Goal: Task Accomplishment & Management: Complete application form

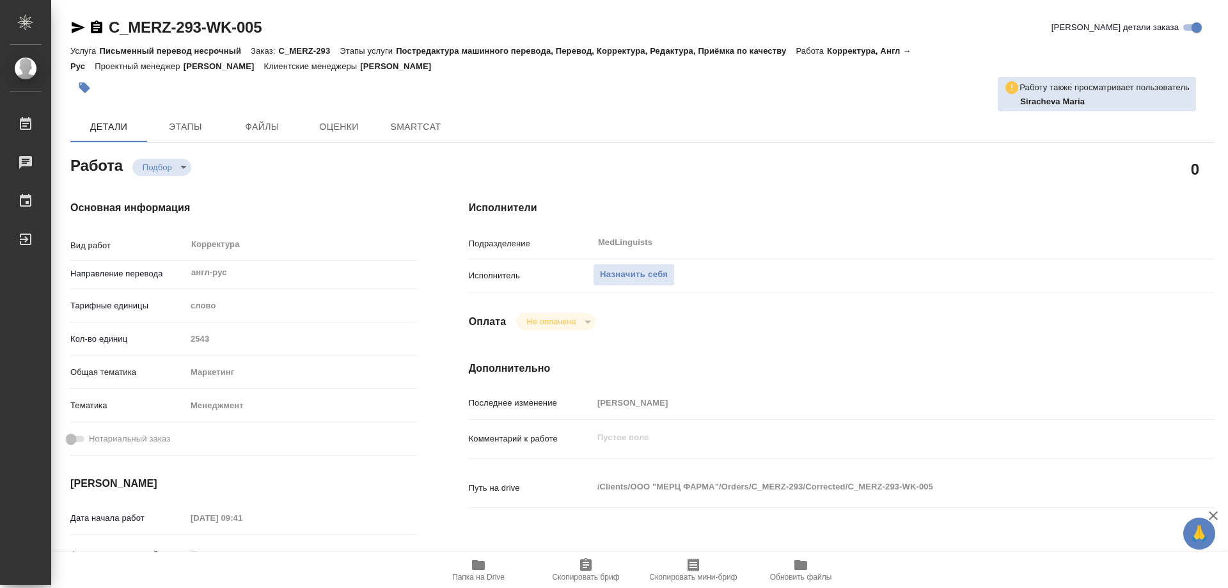
type textarea "x"
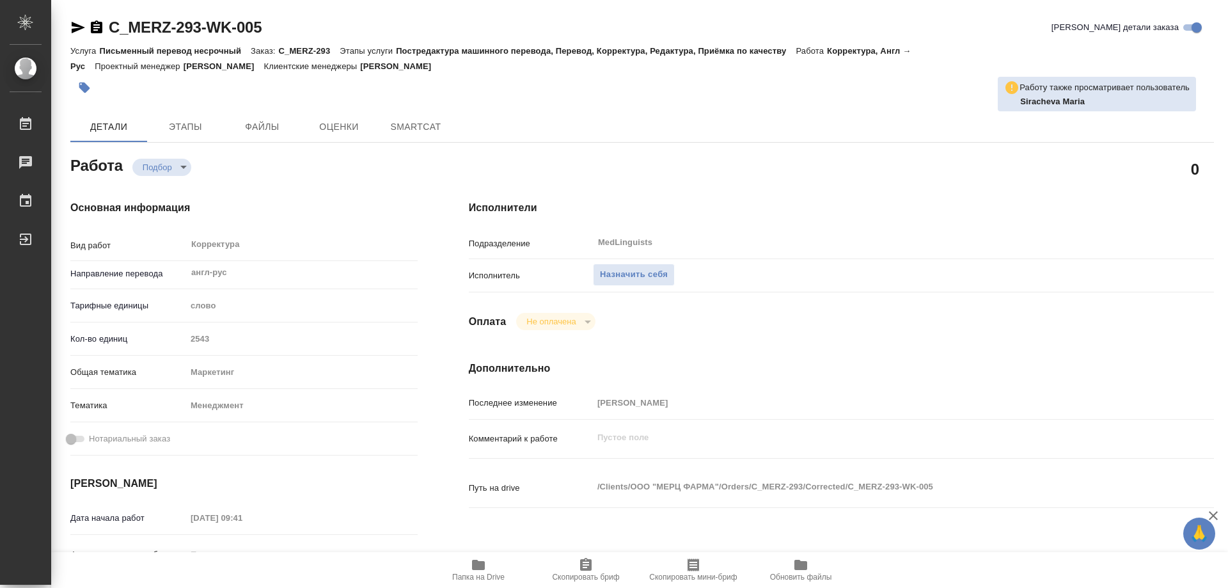
type textarea "x"
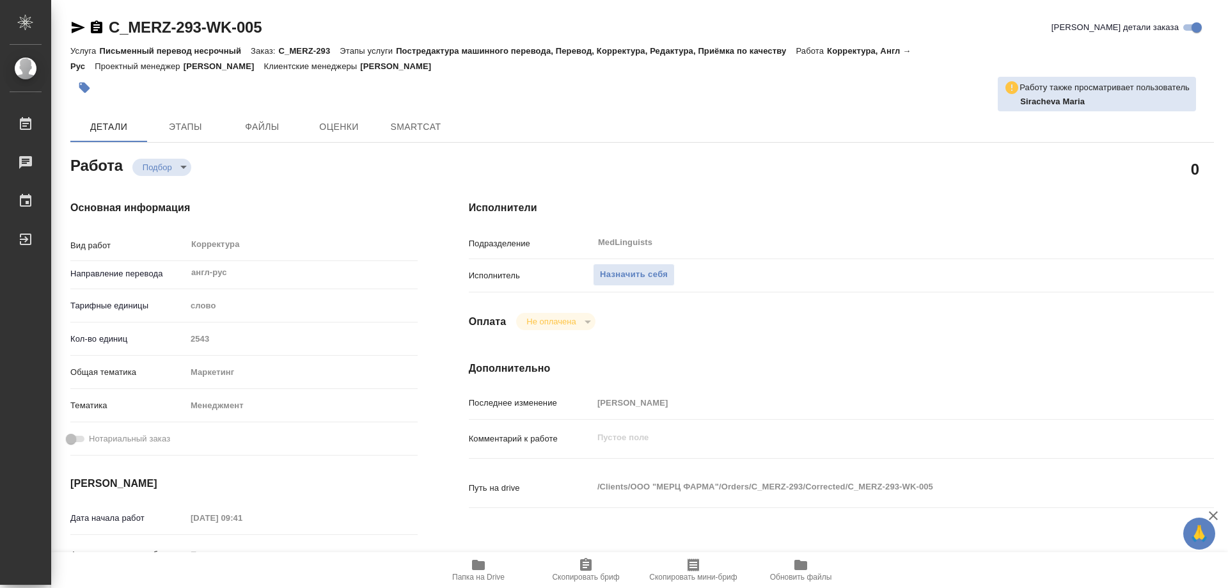
type textarea "x"
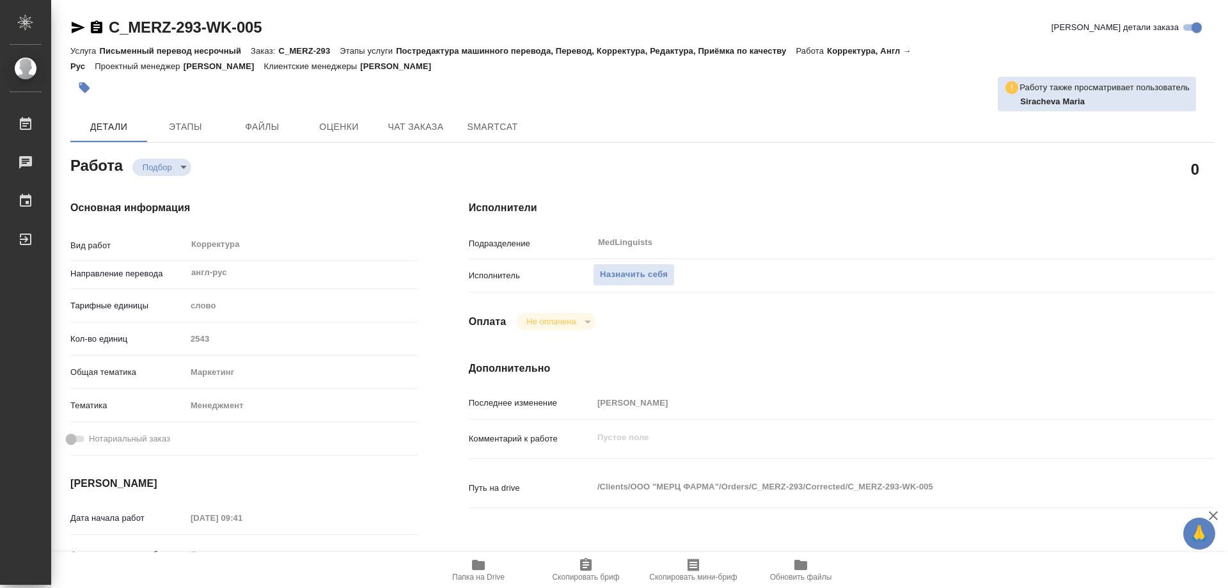
scroll to position [192, 0]
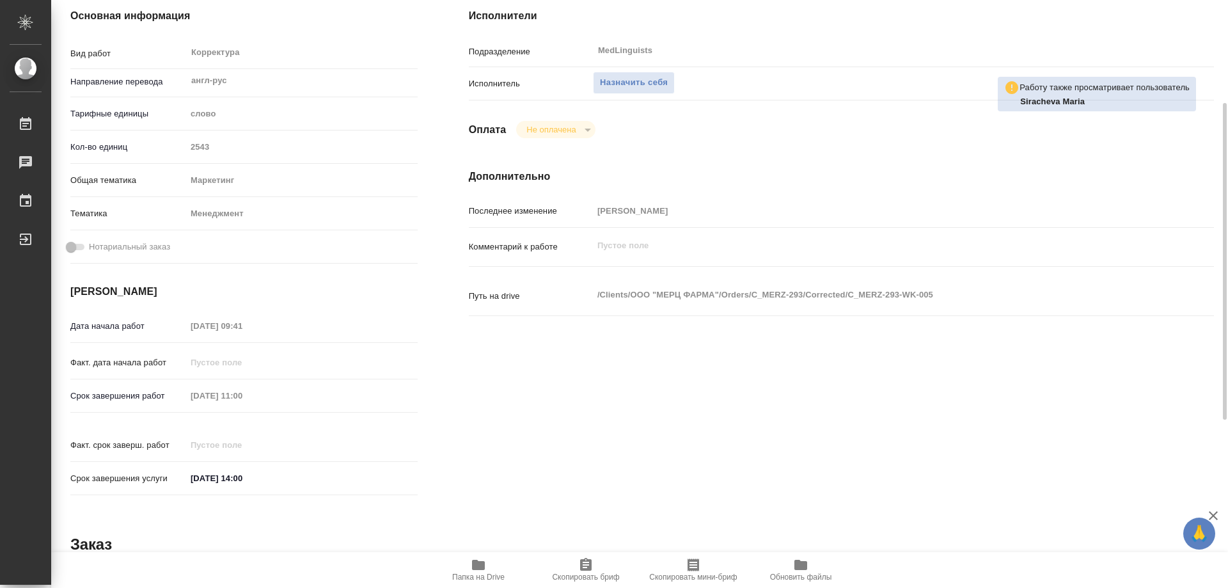
type textarea "x"
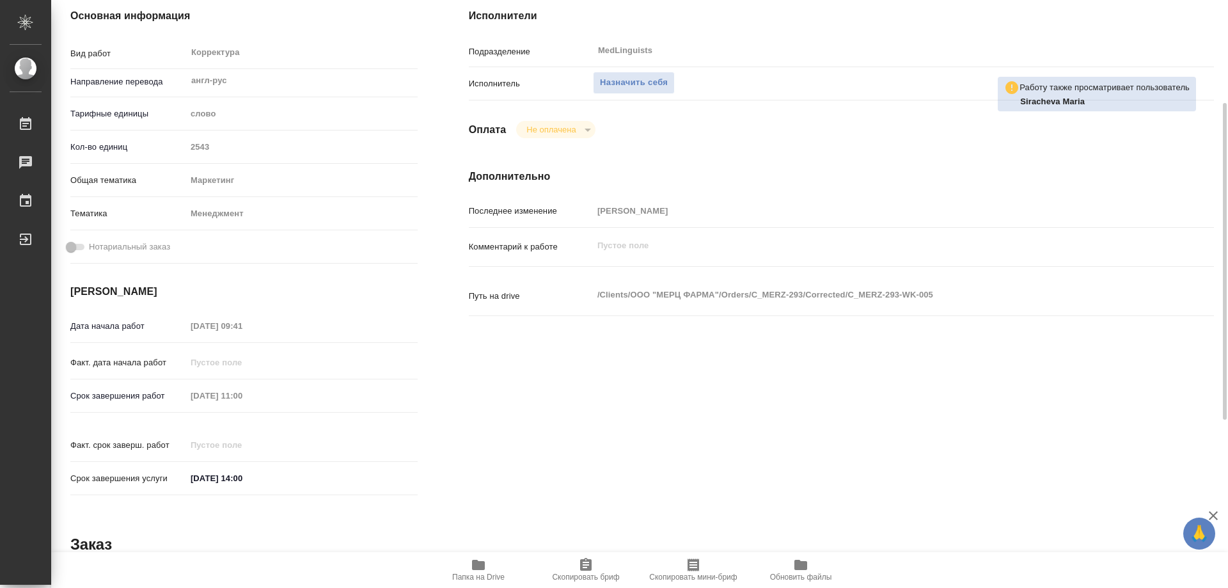
type textarea "x"
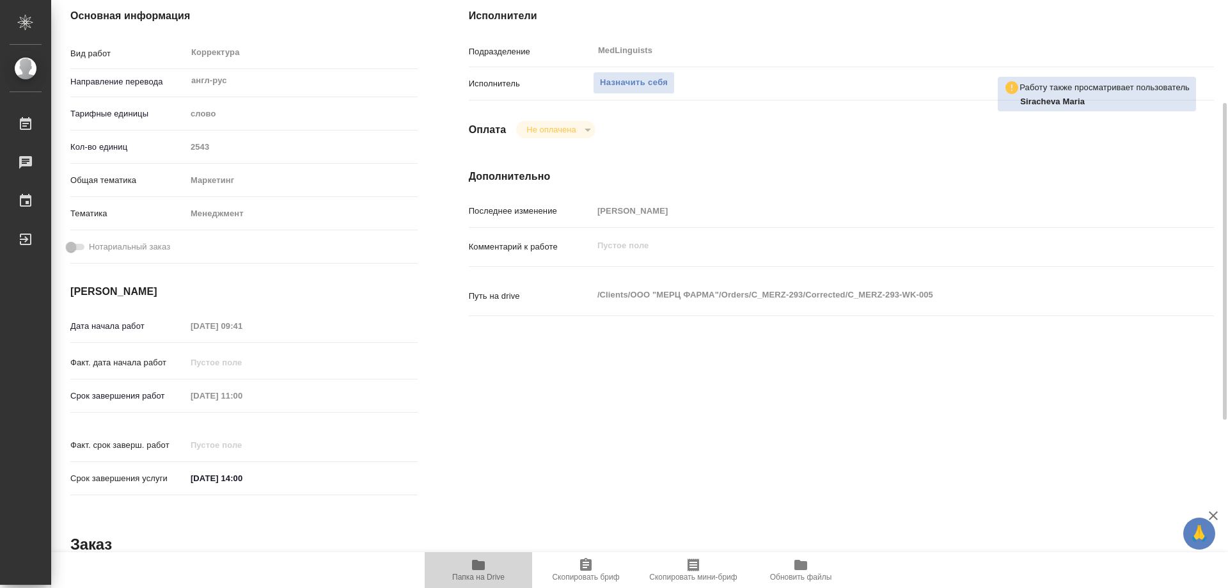
click at [480, 563] on icon "button" at bounding box center [478, 565] width 13 height 10
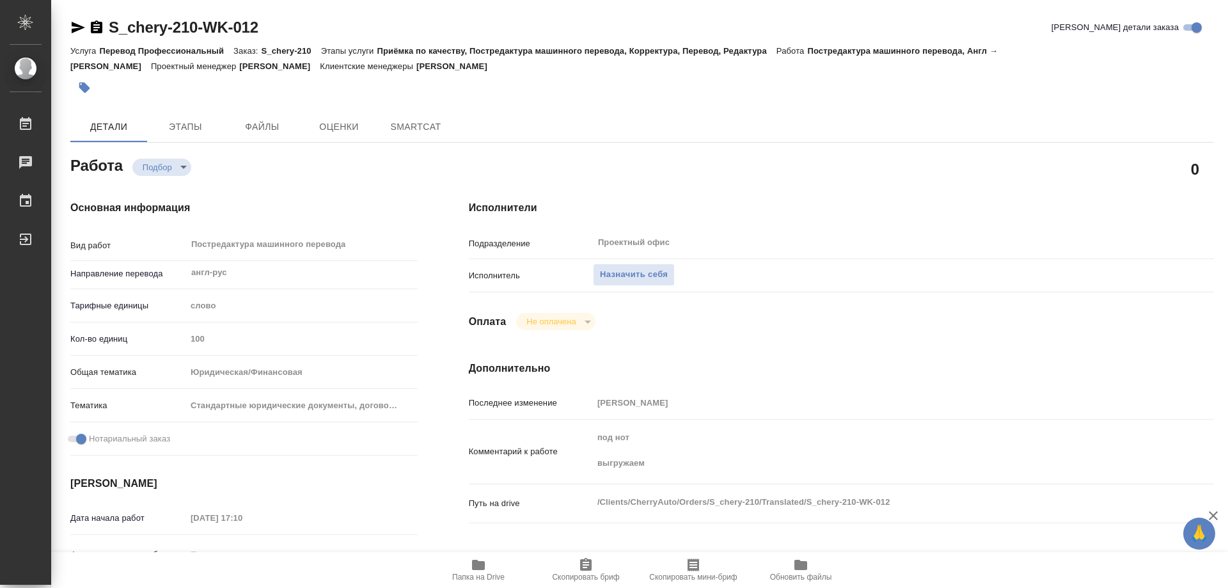
type textarea "x"
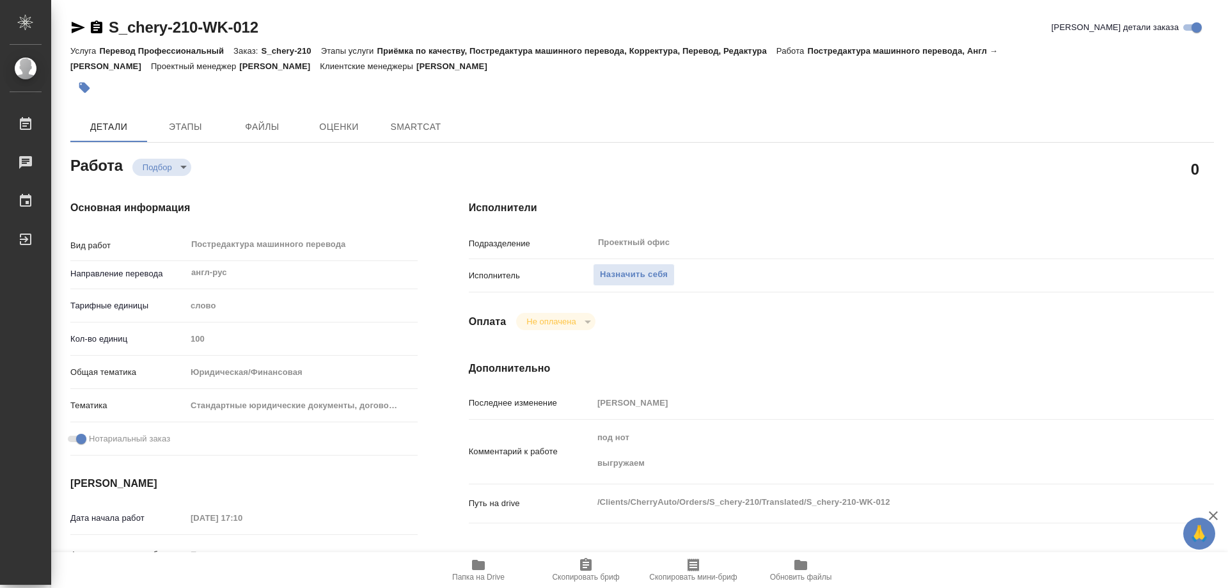
type textarea "x"
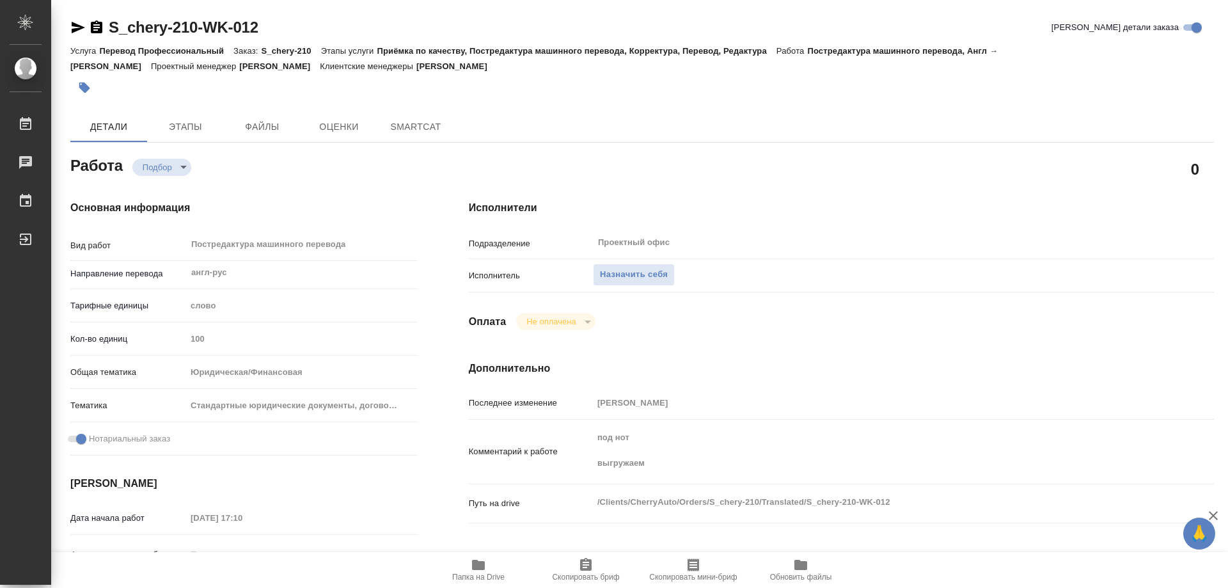
type textarea "x"
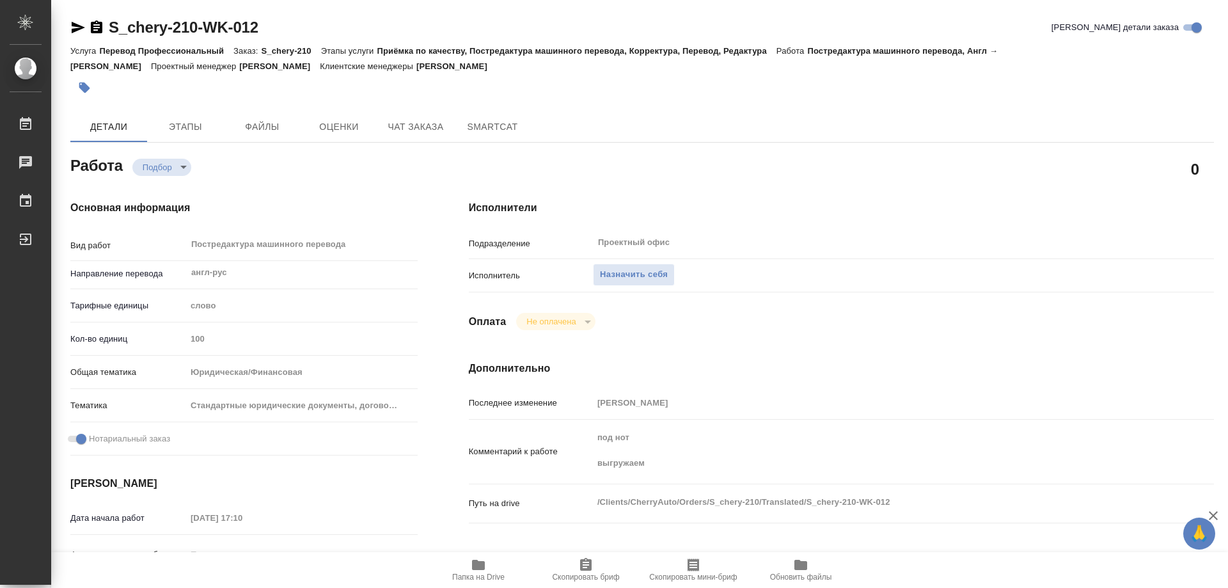
type textarea "x"
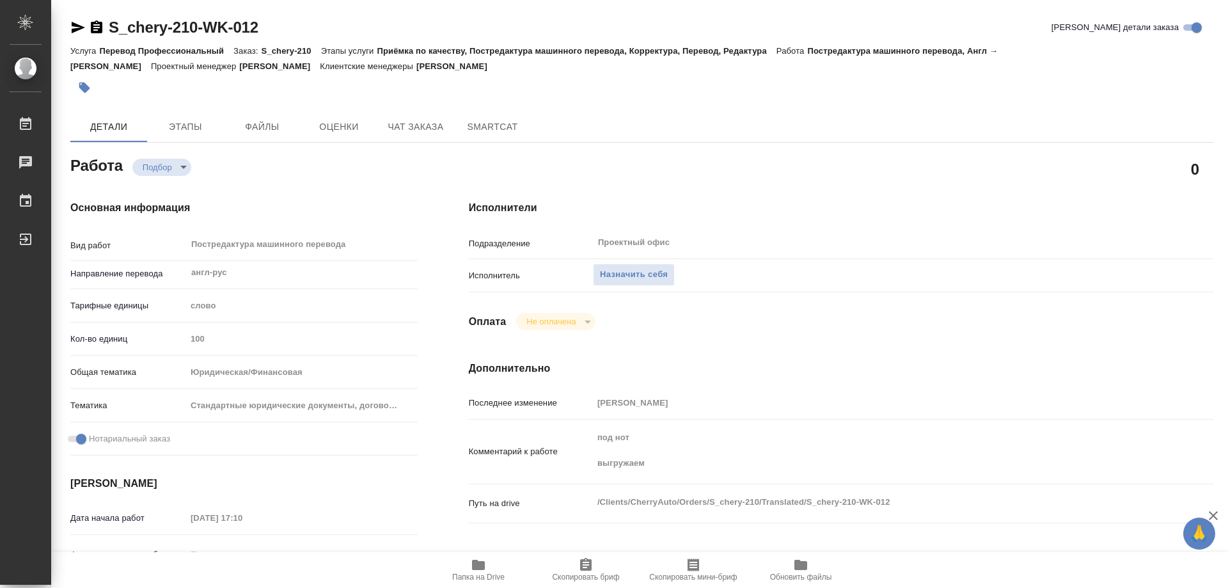
scroll to position [192, 0]
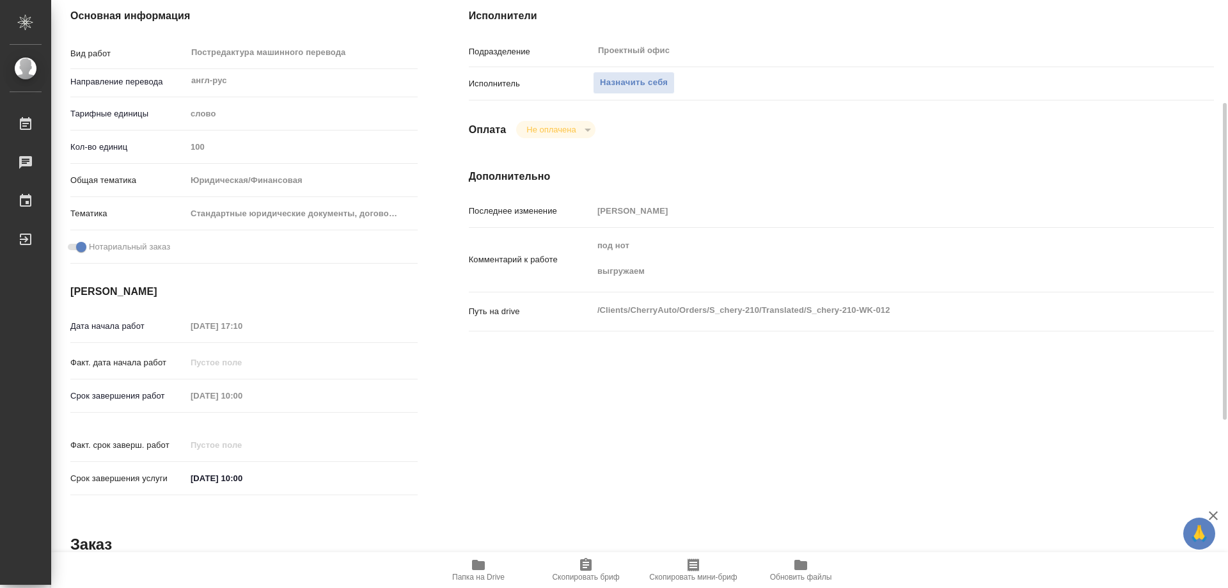
type textarea "x"
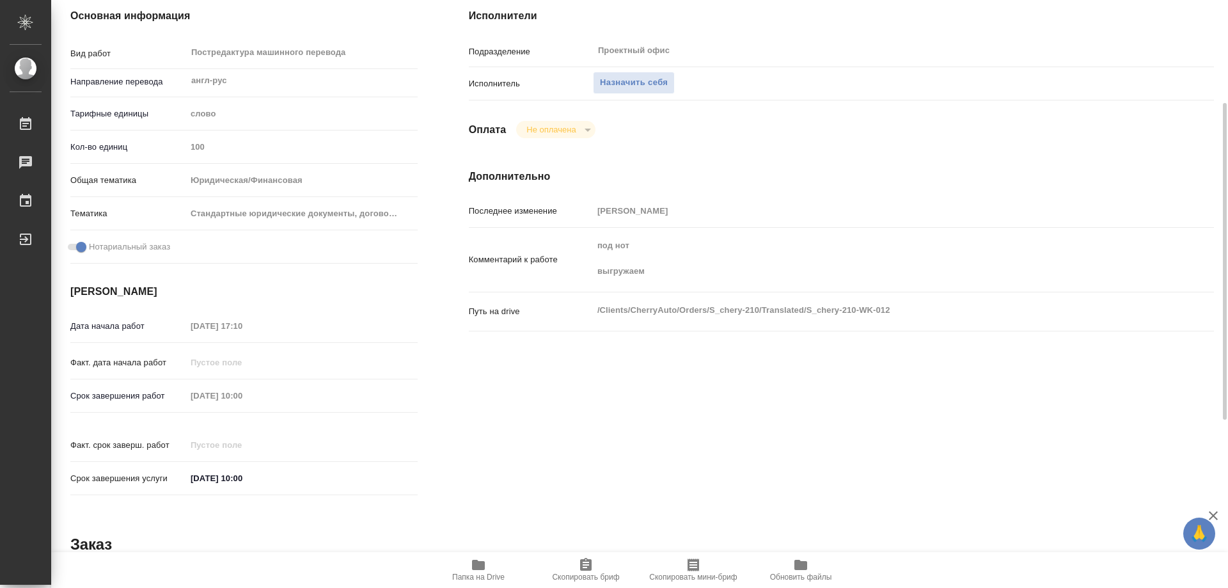
click at [500, 561] on span "Папка на Drive" at bounding box center [478, 569] width 92 height 24
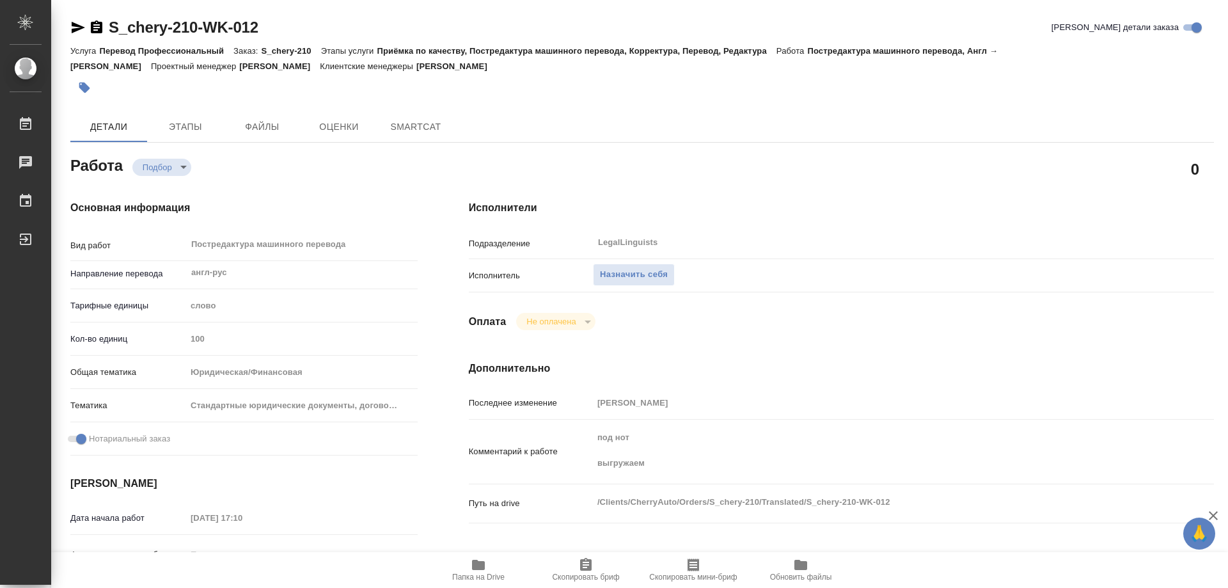
type textarea "x"
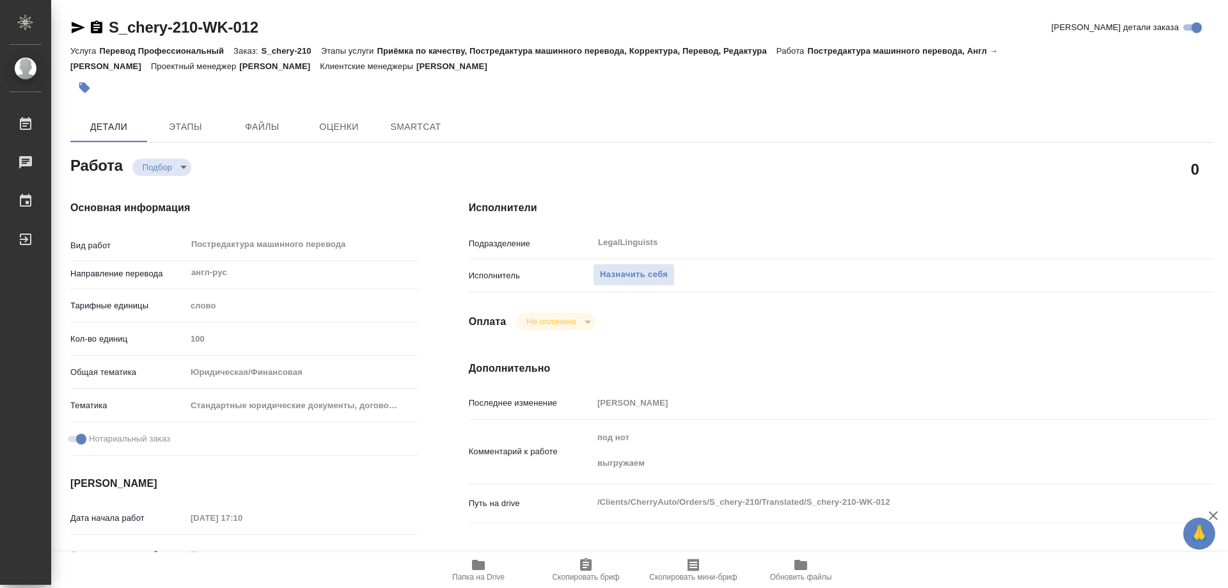
type textarea "x"
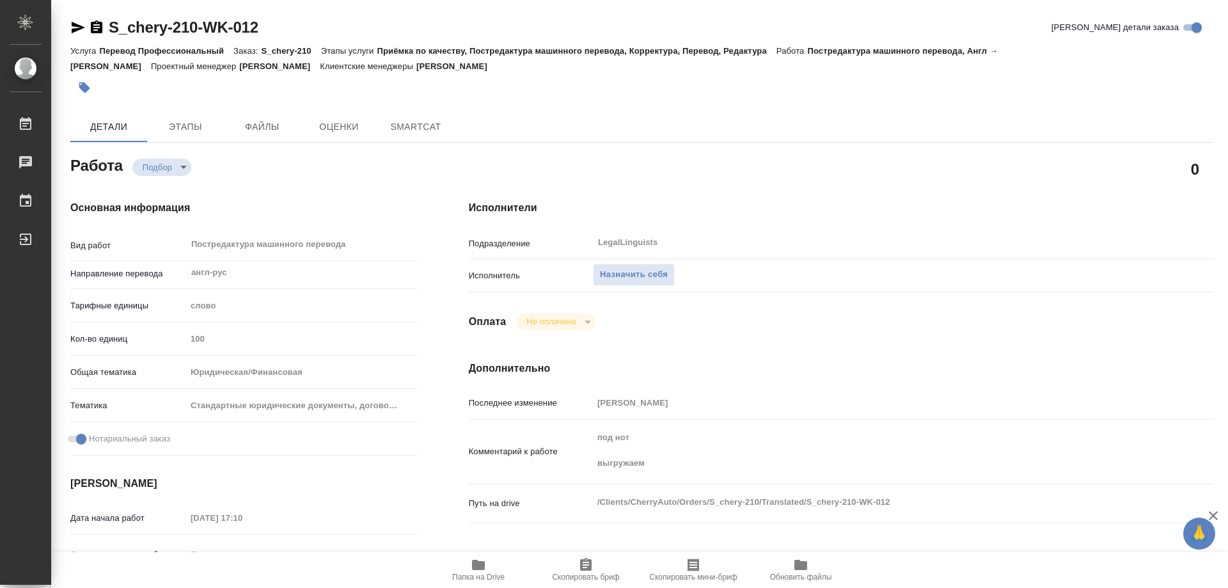
type textarea "x"
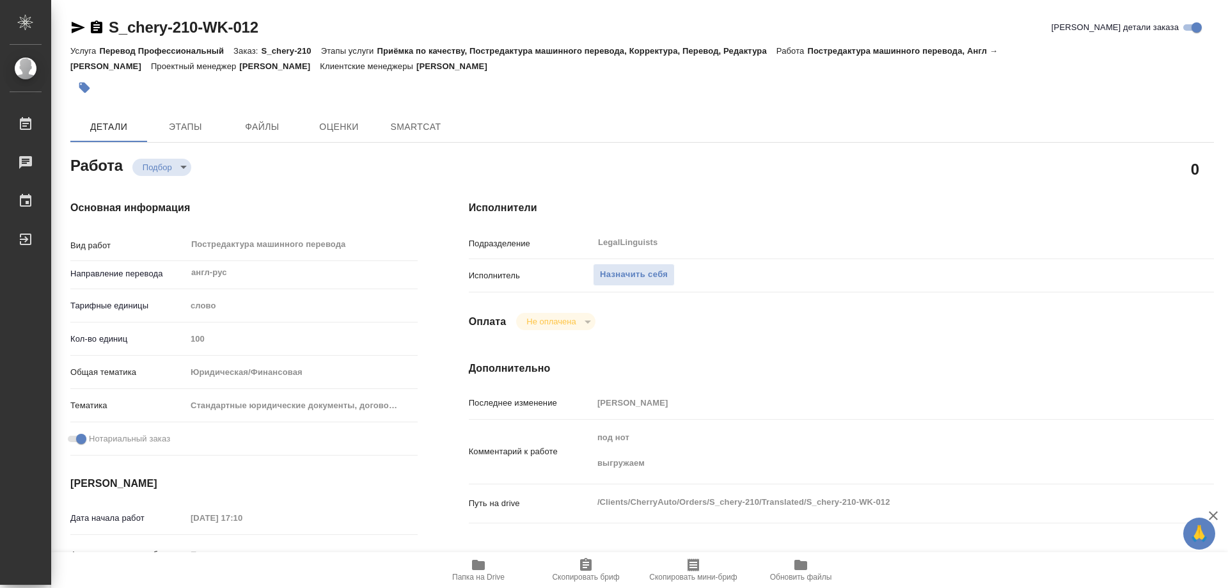
type textarea "x"
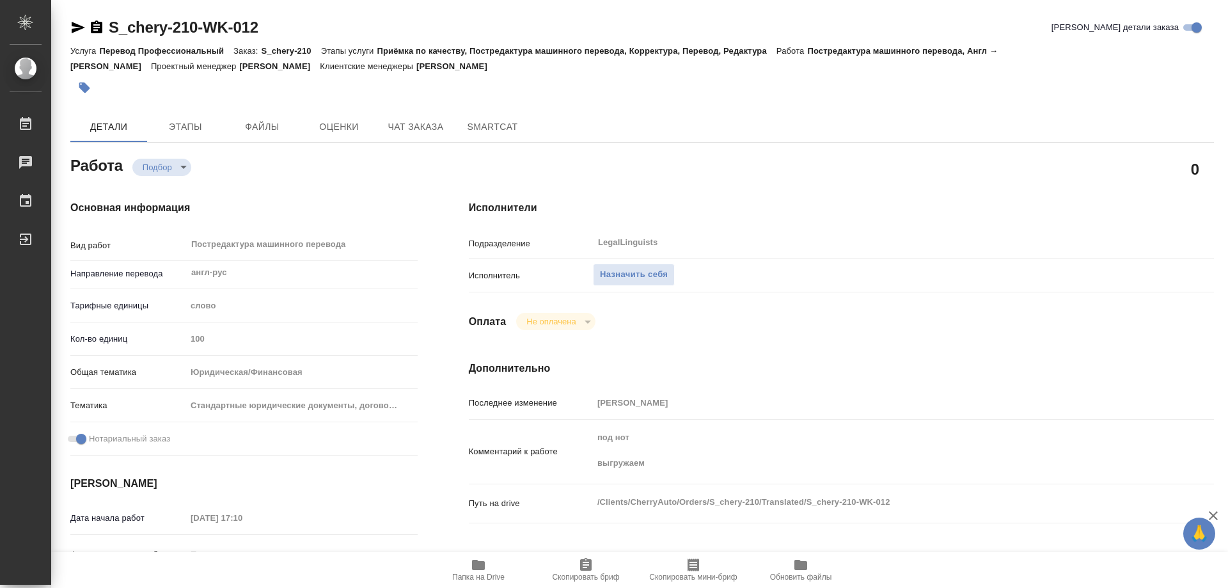
type textarea "x"
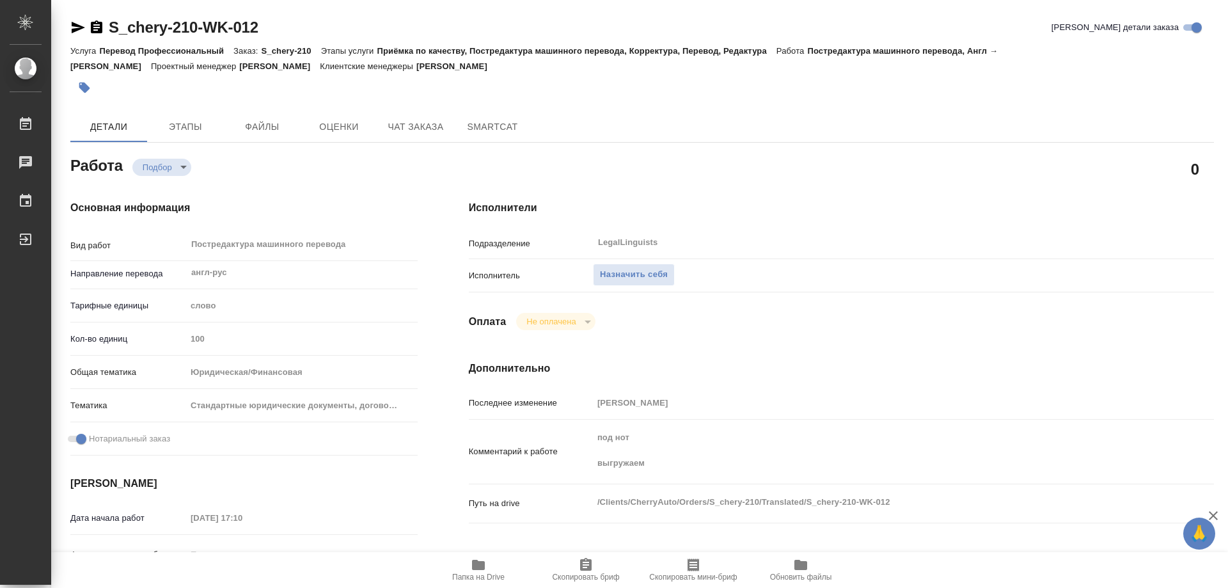
type textarea "x"
